Goal: Transaction & Acquisition: Purchase product/service

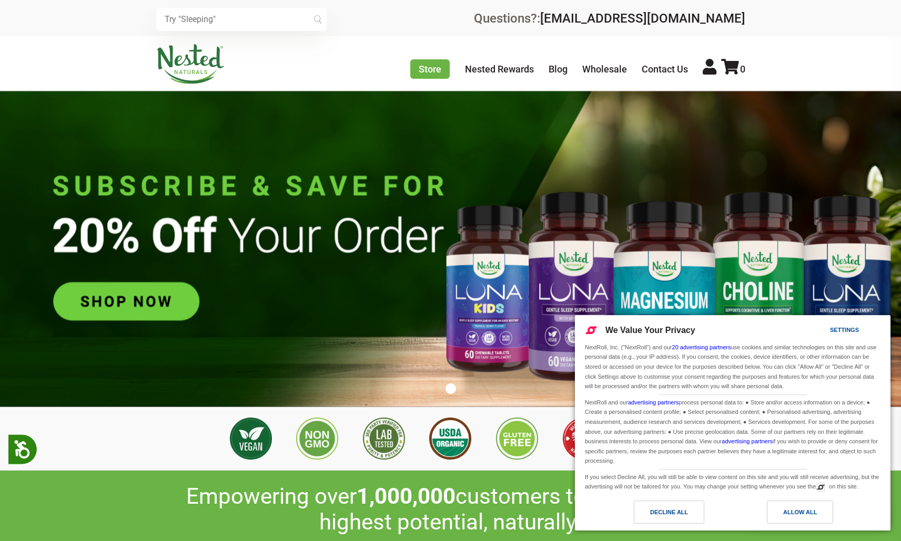
scroll to position [0, 185]
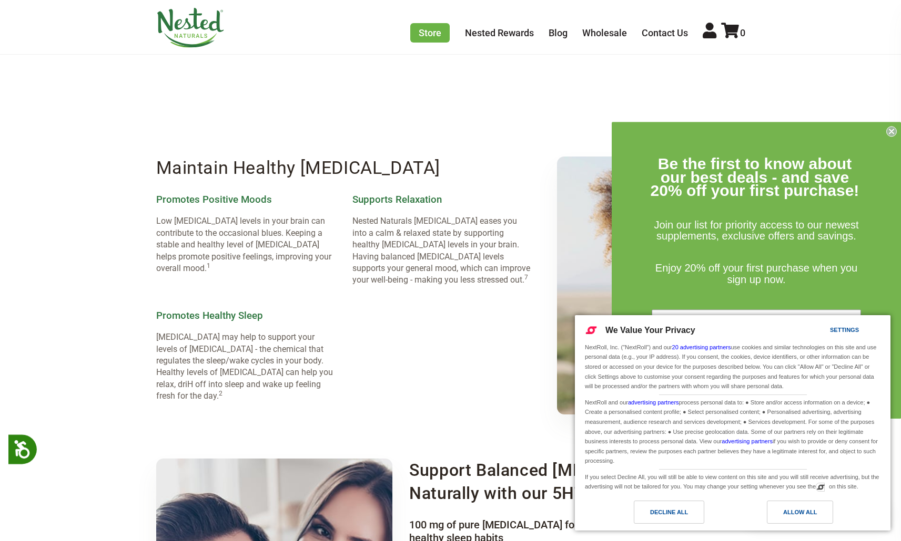
scroll to position [1083, 0]
